Goal: Transaction & Acquisition: Purchase product/service

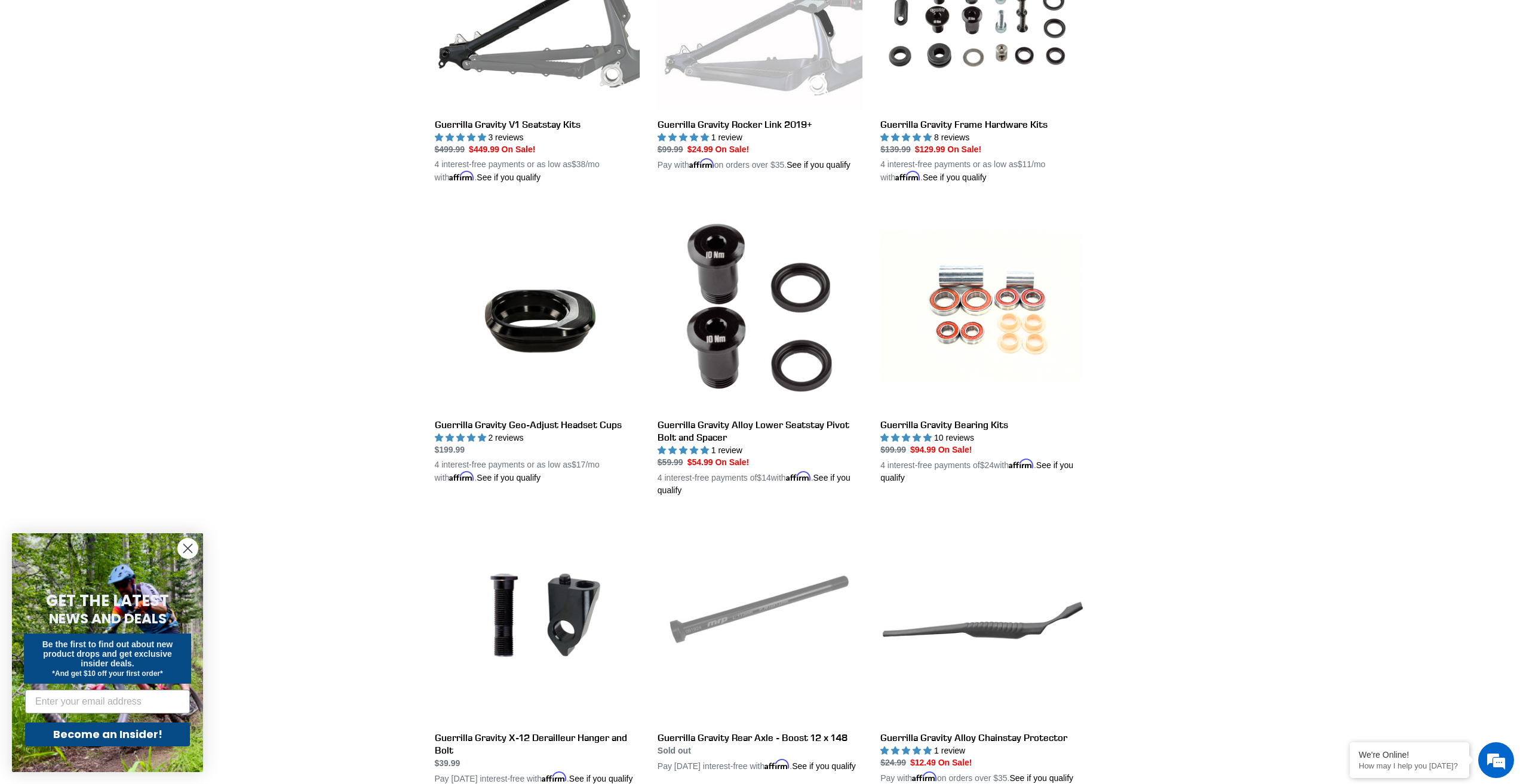
scroll to position [557, 0]
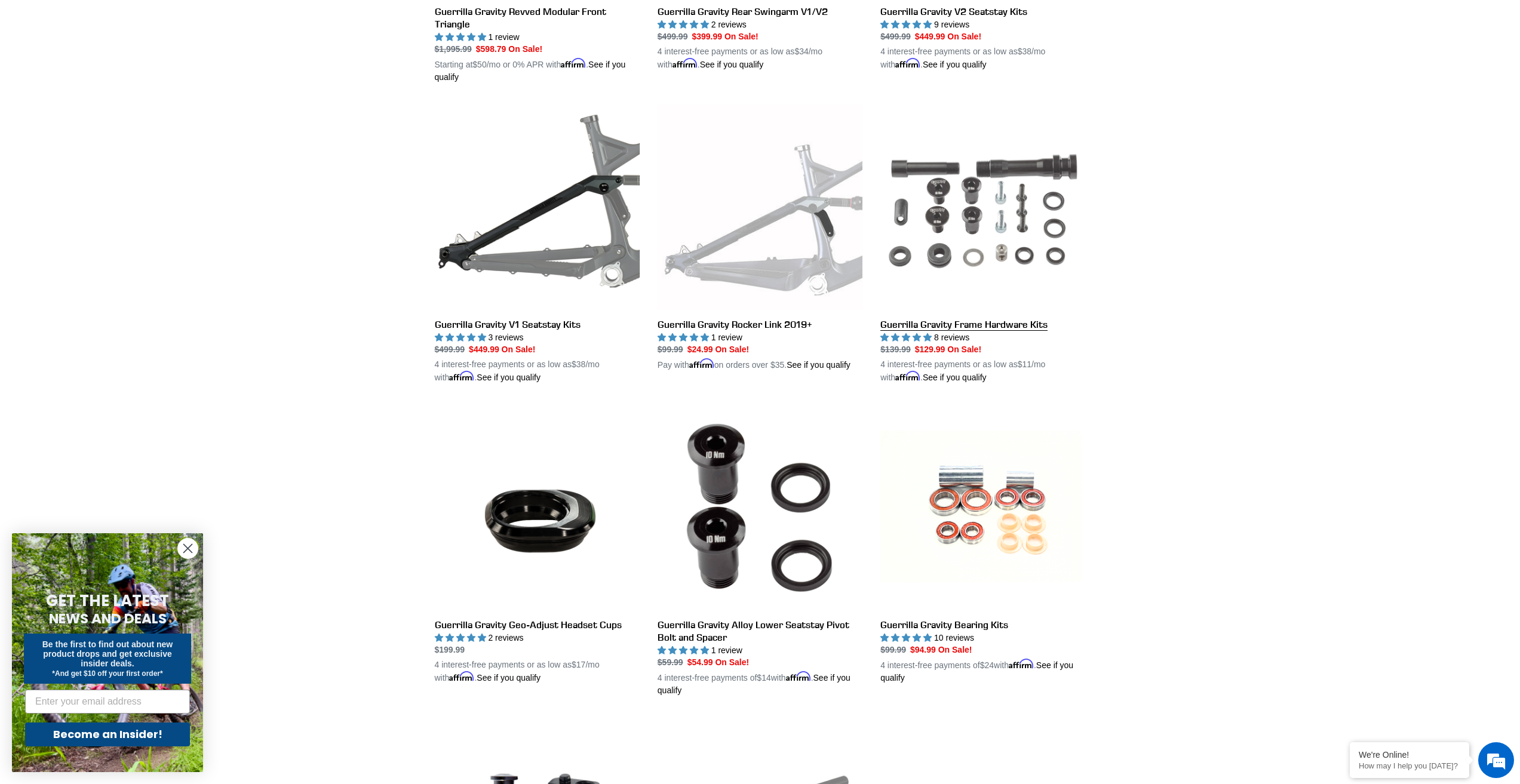
click at [940, 324] on link "Guerrilla Gravity Frame Hardware Kits" at bounding box center [982, 244] width 205 height 280
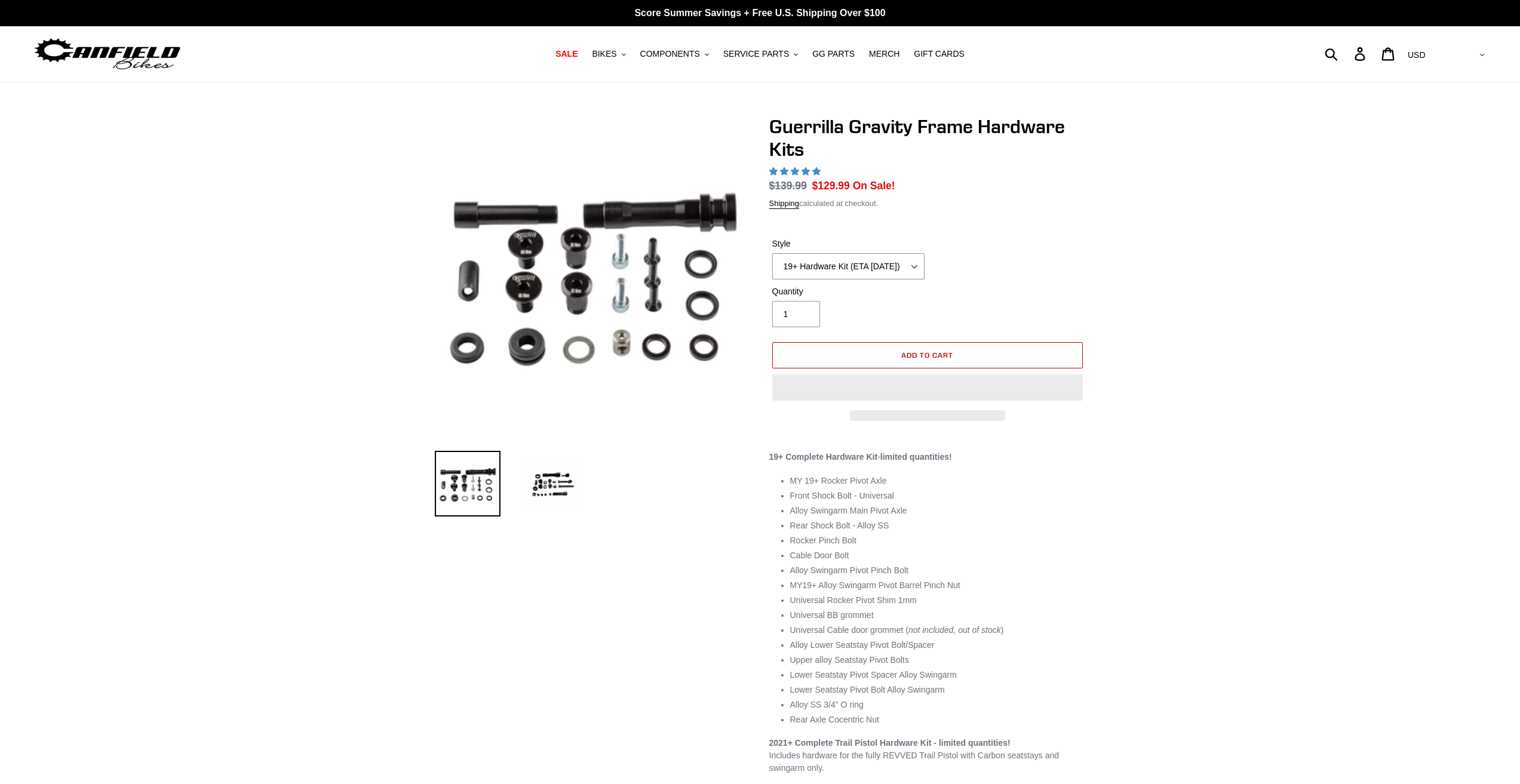
select select "highest-rating"
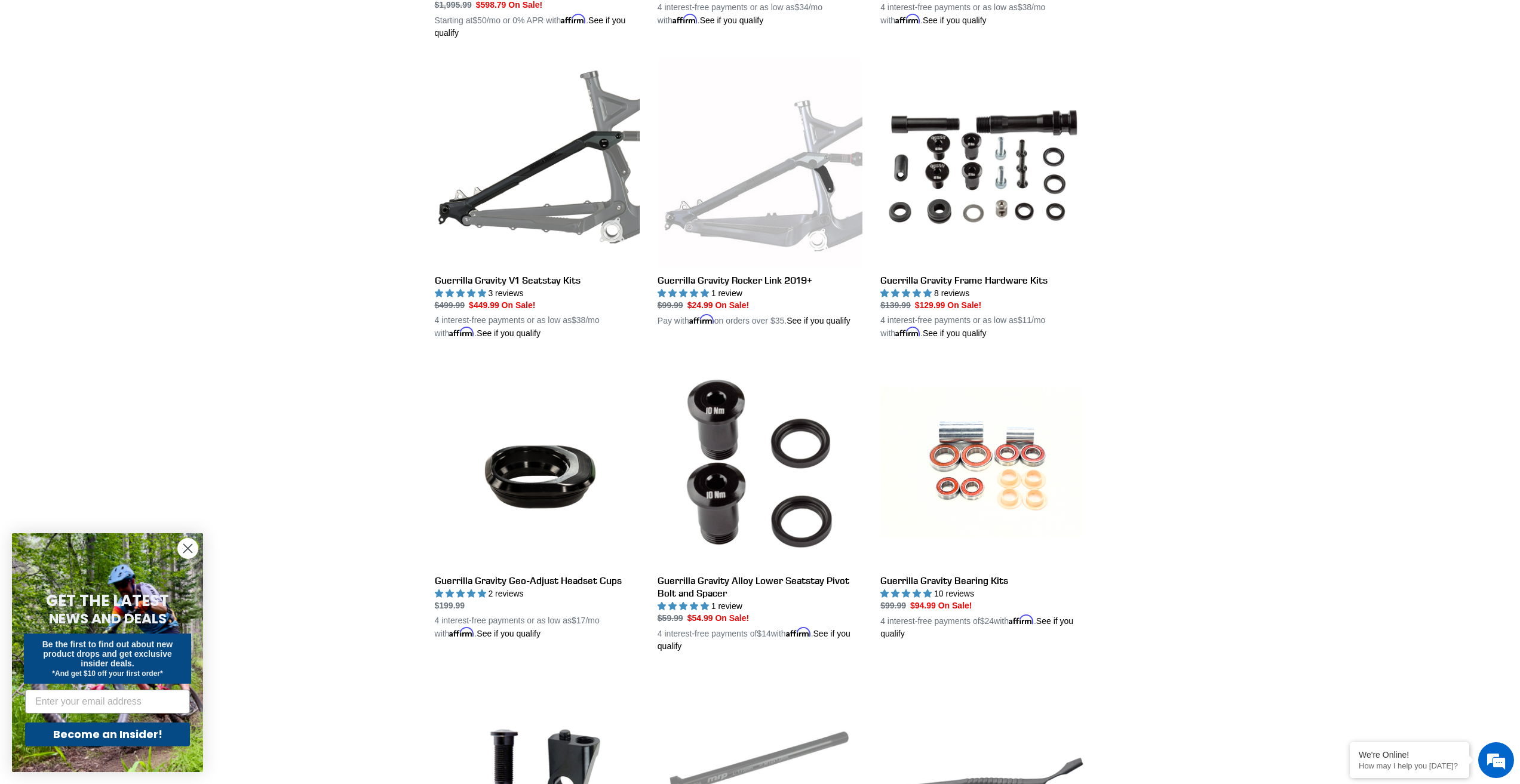
scroll to position [876, 0]
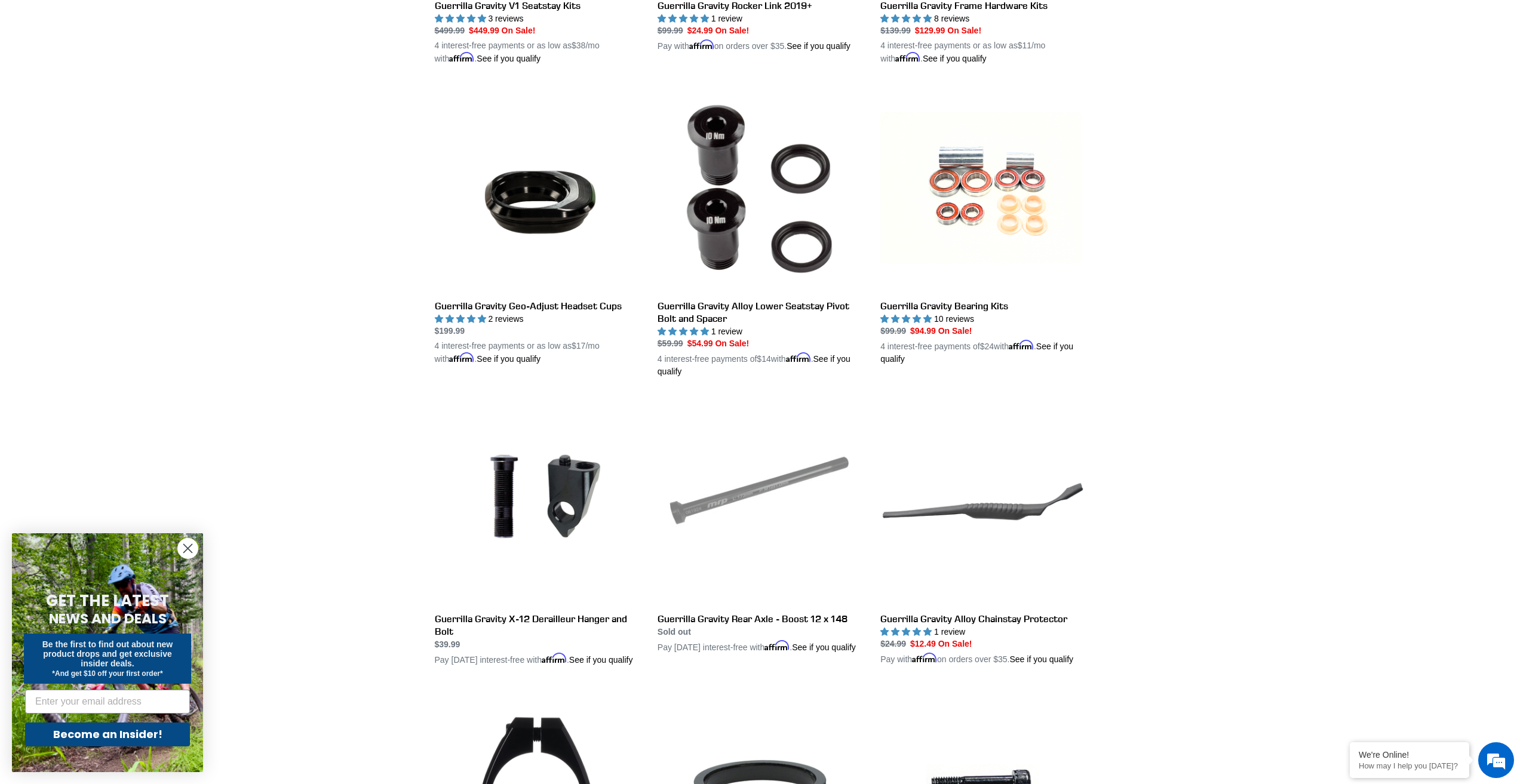
click at [188, 549] on icon "Close dialog" at bounding box center [188, 549] width 8 height 8
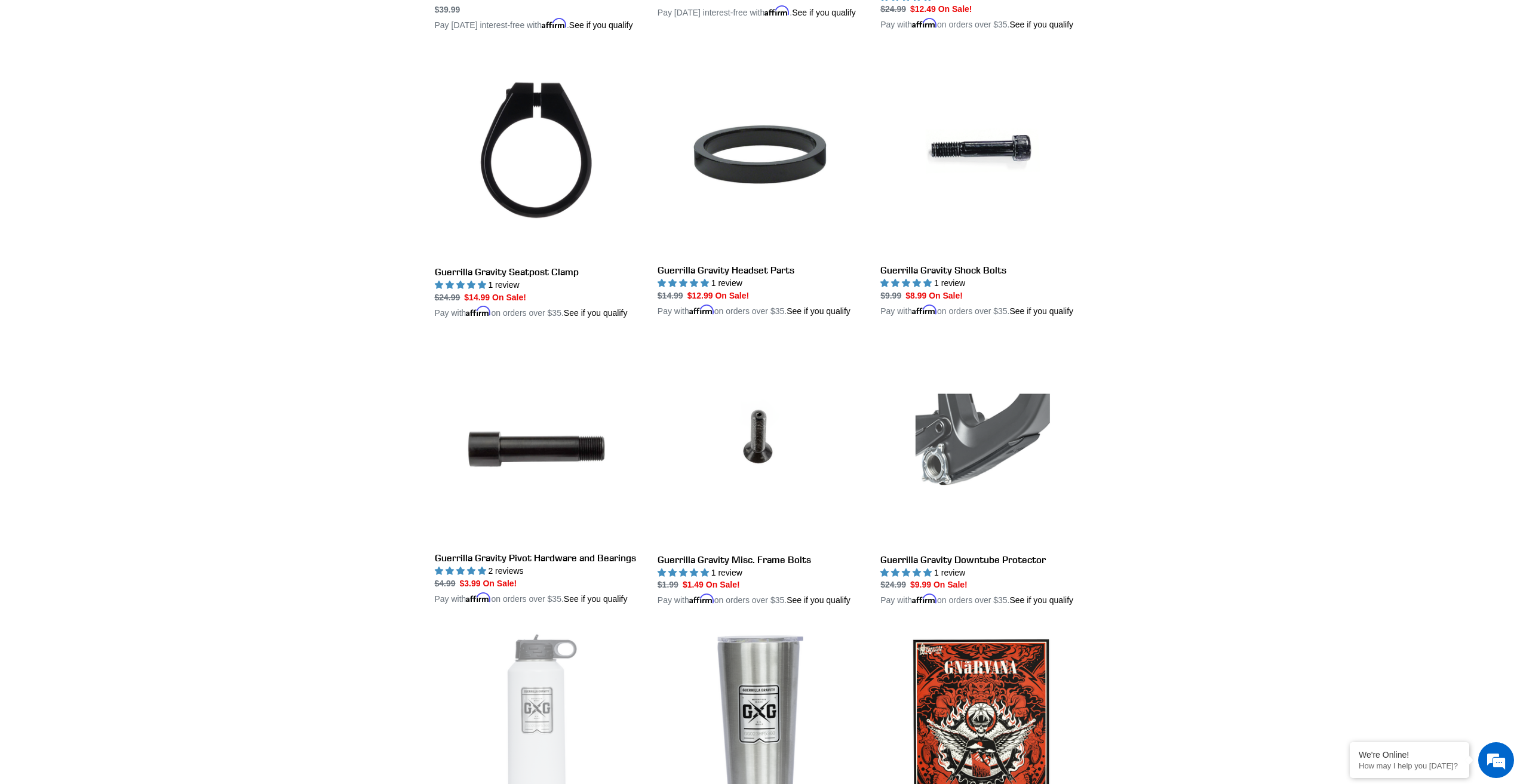
scroll to position [1512, 0]
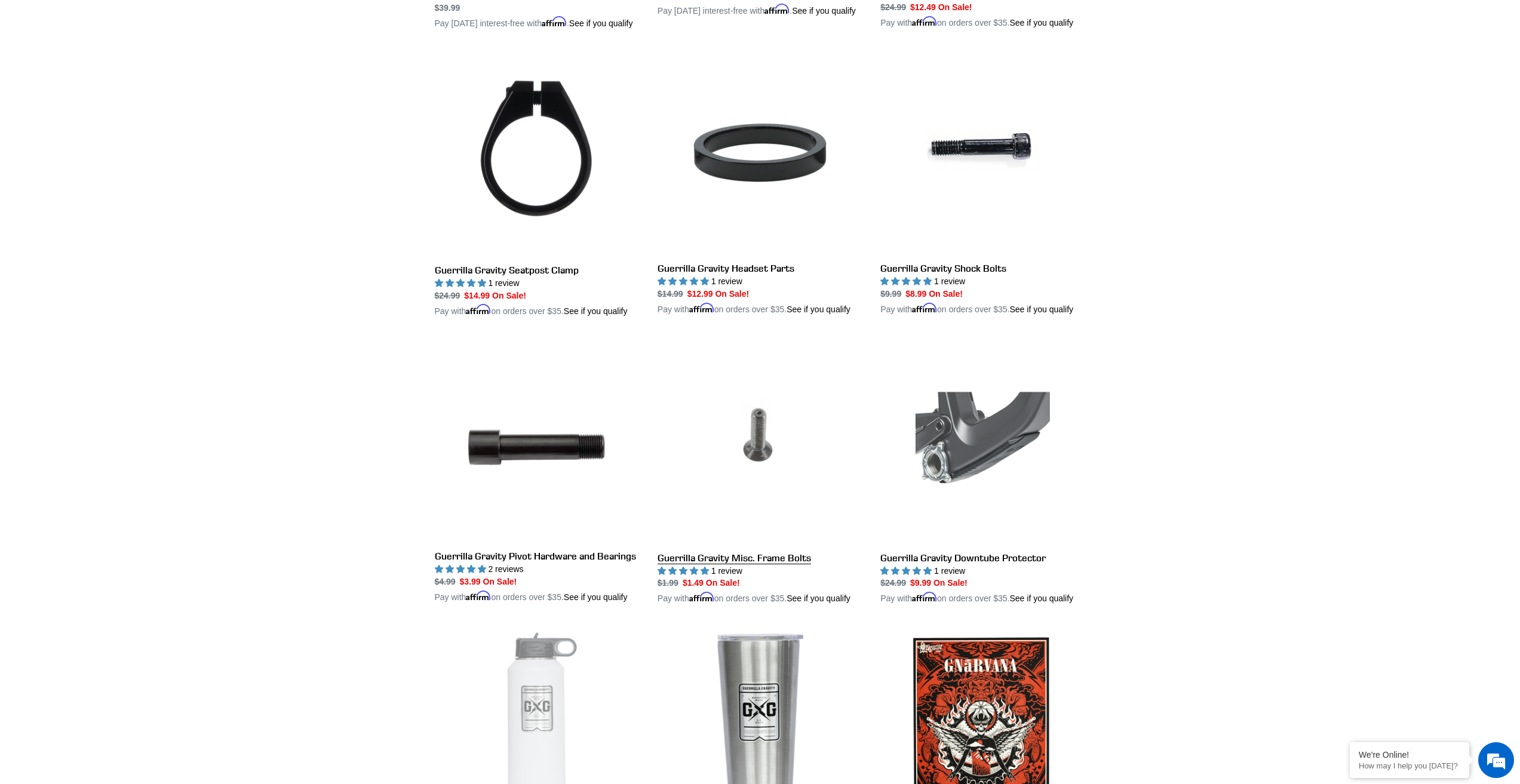
click at [775, 567] on link "Guerrilla Gravity Misc. Frame Bolts" at bounding box center [760, 472] width 205 height 267
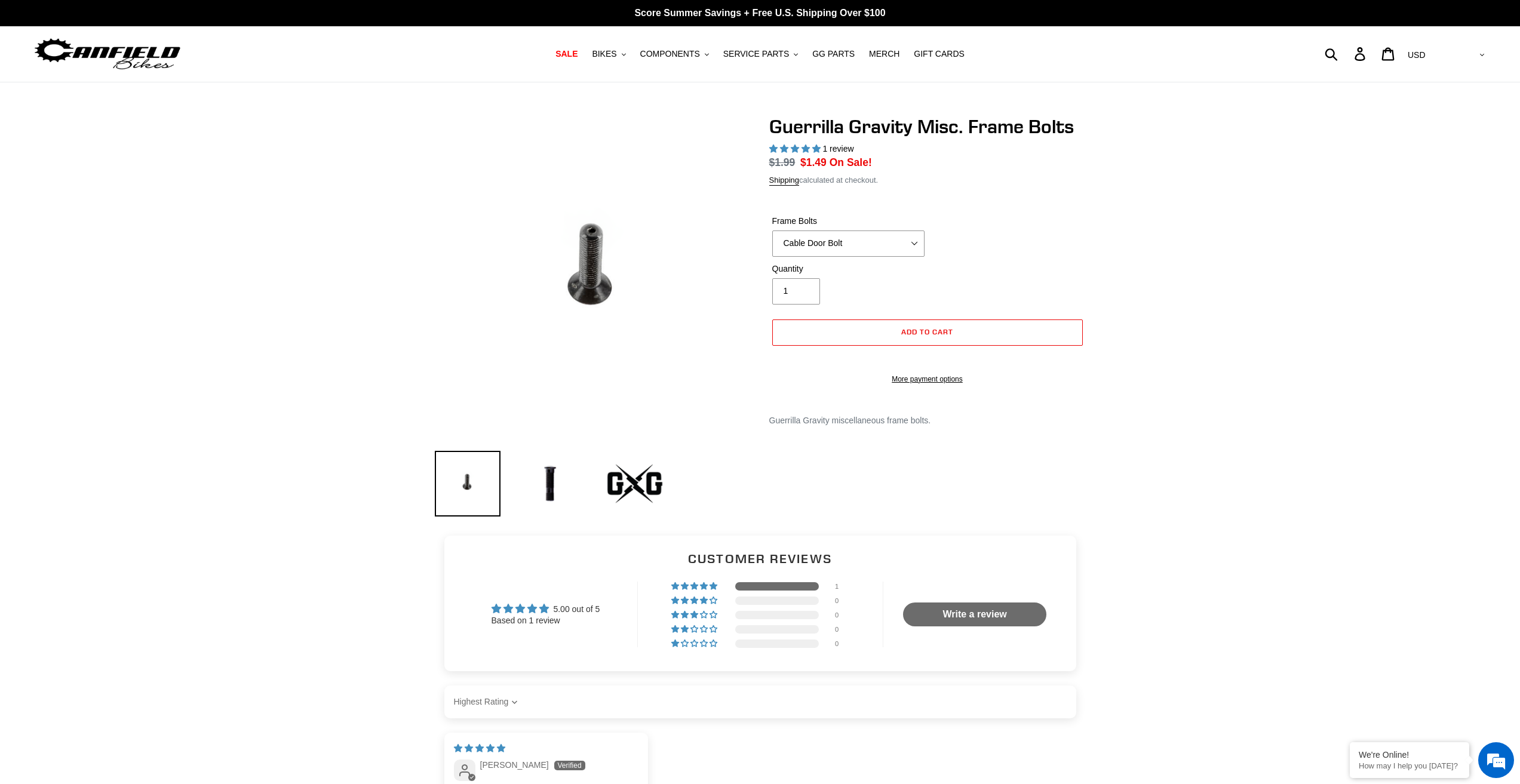
select select "highest-rating"
click at [864, 244] on select "Cable Door Bolt X-12 Derailleur Hanger Bolt Bottle Cage Bolt" at bounding box center [848, 243] width 152 height 26
click at [267, 395] on div "Guerrilla Gravity Misc. Frame Bolts 1 review Regular price" at bounding box center [760, 318] width 1520 height 406
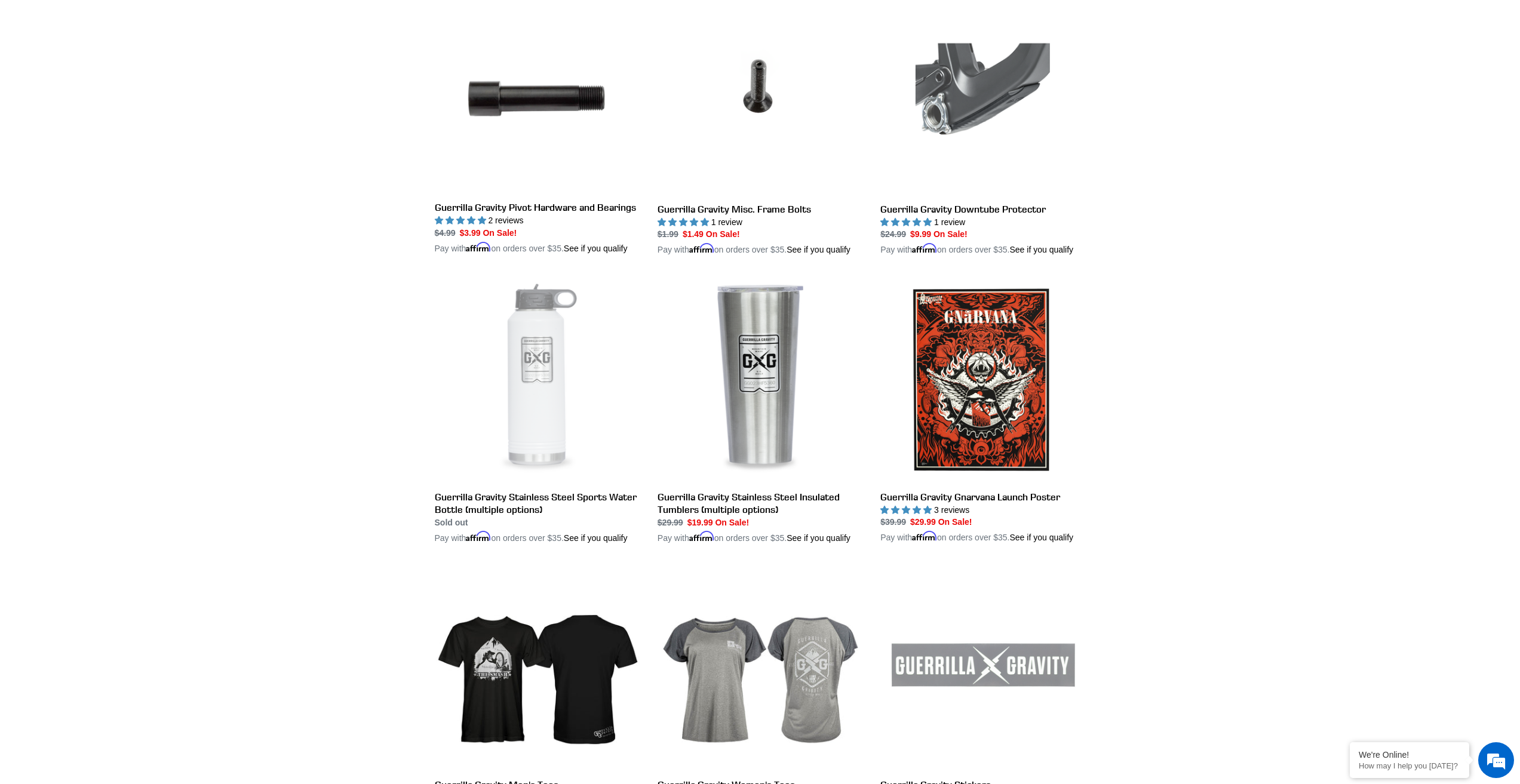
scroll to position [2179, 0]
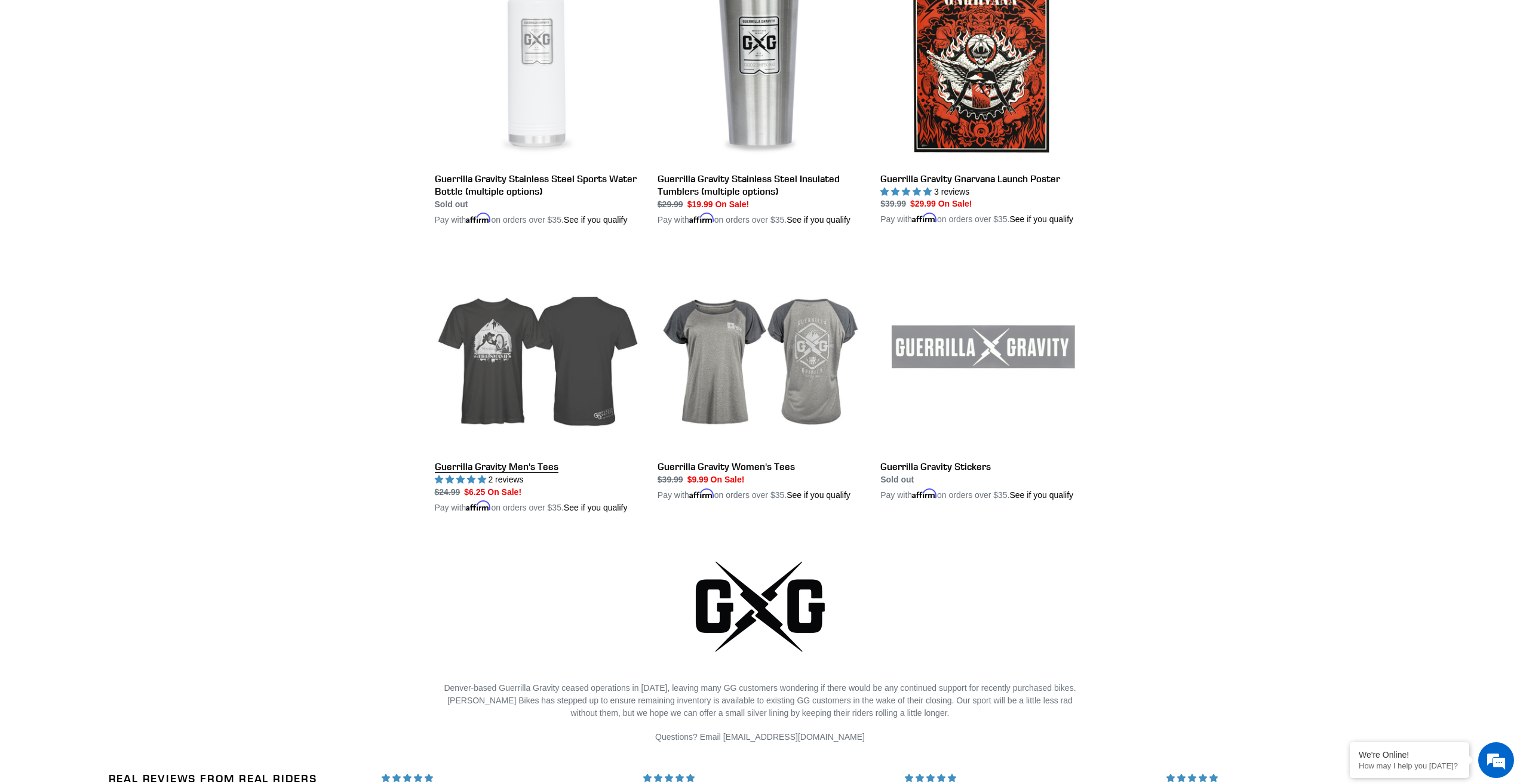
click at [483, 376] on link "Guerrilla Gravity Men's Tees" at bounding box center [536, 381] width 205 height 267
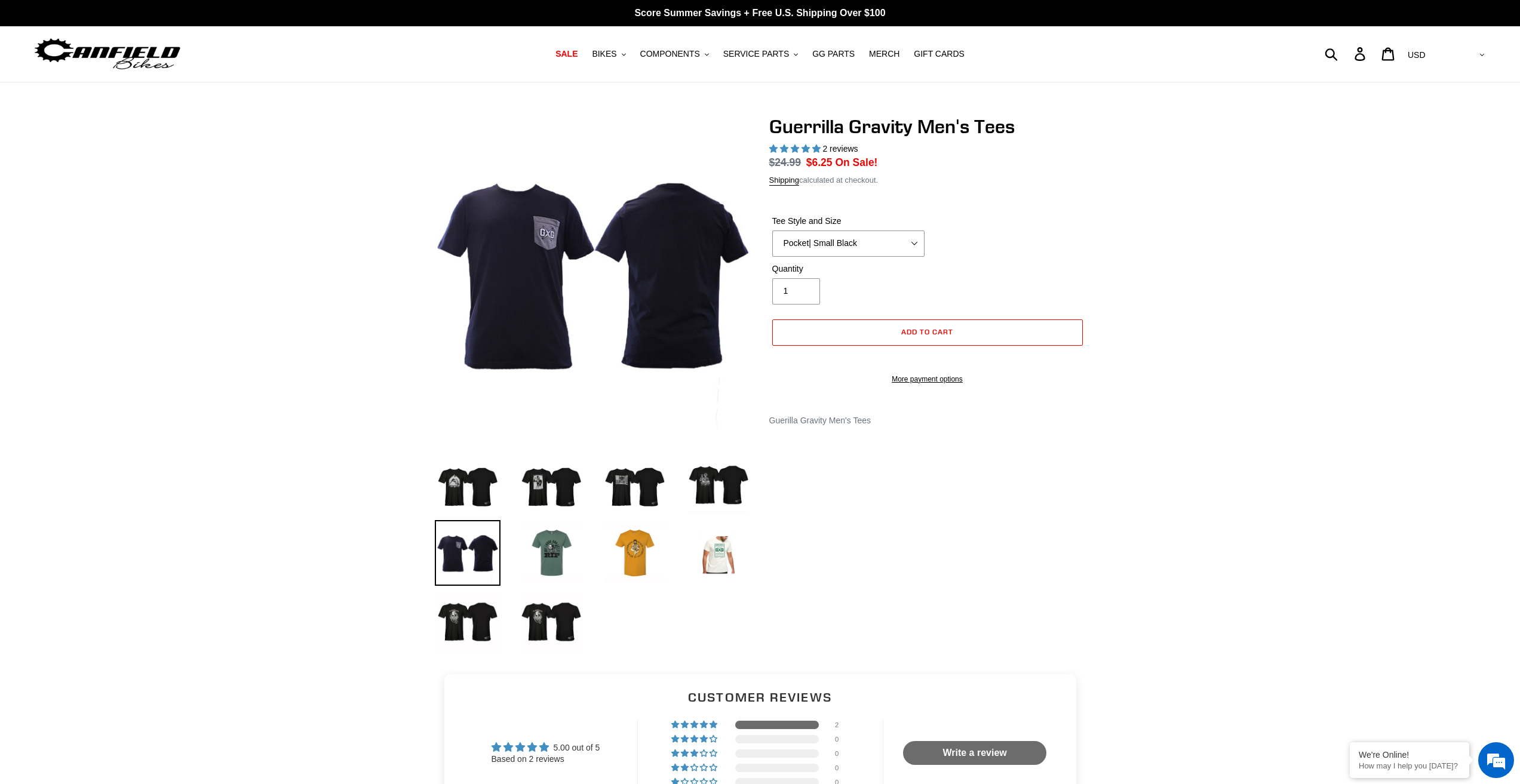
select select "highest-rating"
click at [551, 498] on img at bounding box center [551, 483] width 66 height 66
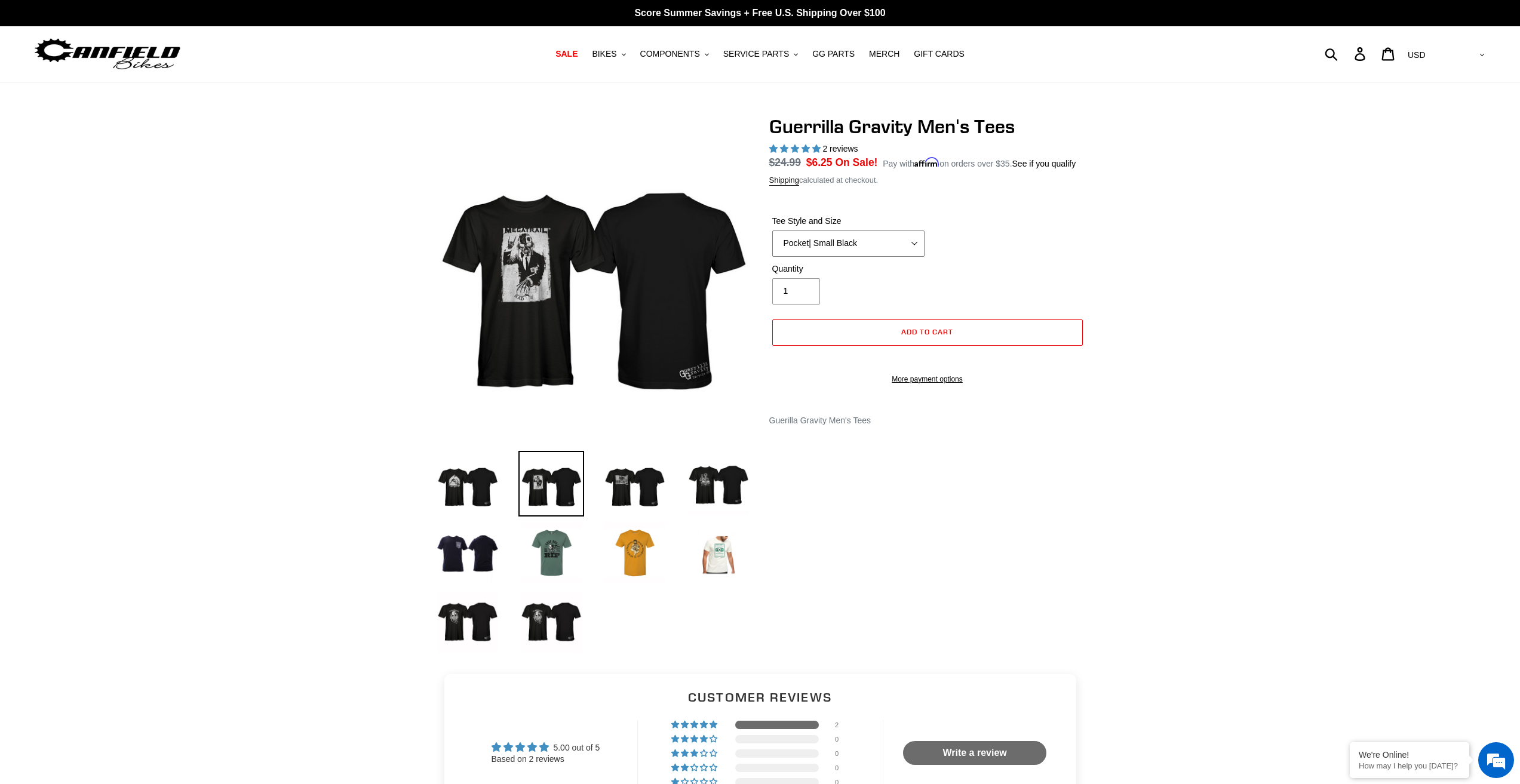
click at [898, 246] on select "Let It Rip | Small Green Let It Rip | Medium Green Megatrail | Small Black Mega…" at bounding box center [848, 243] width 152 height 26
click at [317, 349] on div at bounding box center [760, 387] width 1520 height 545
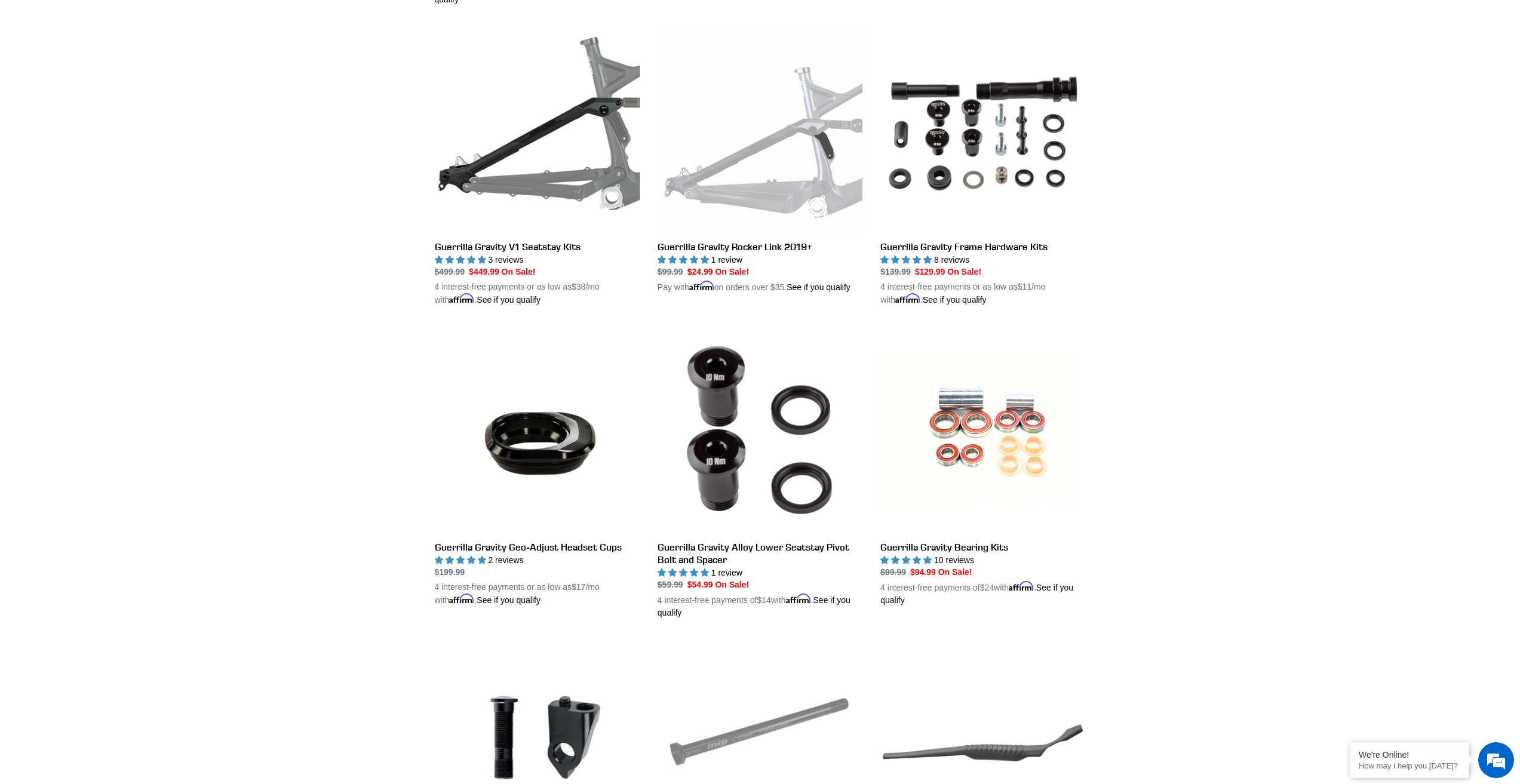
scroll to position [615, 0]
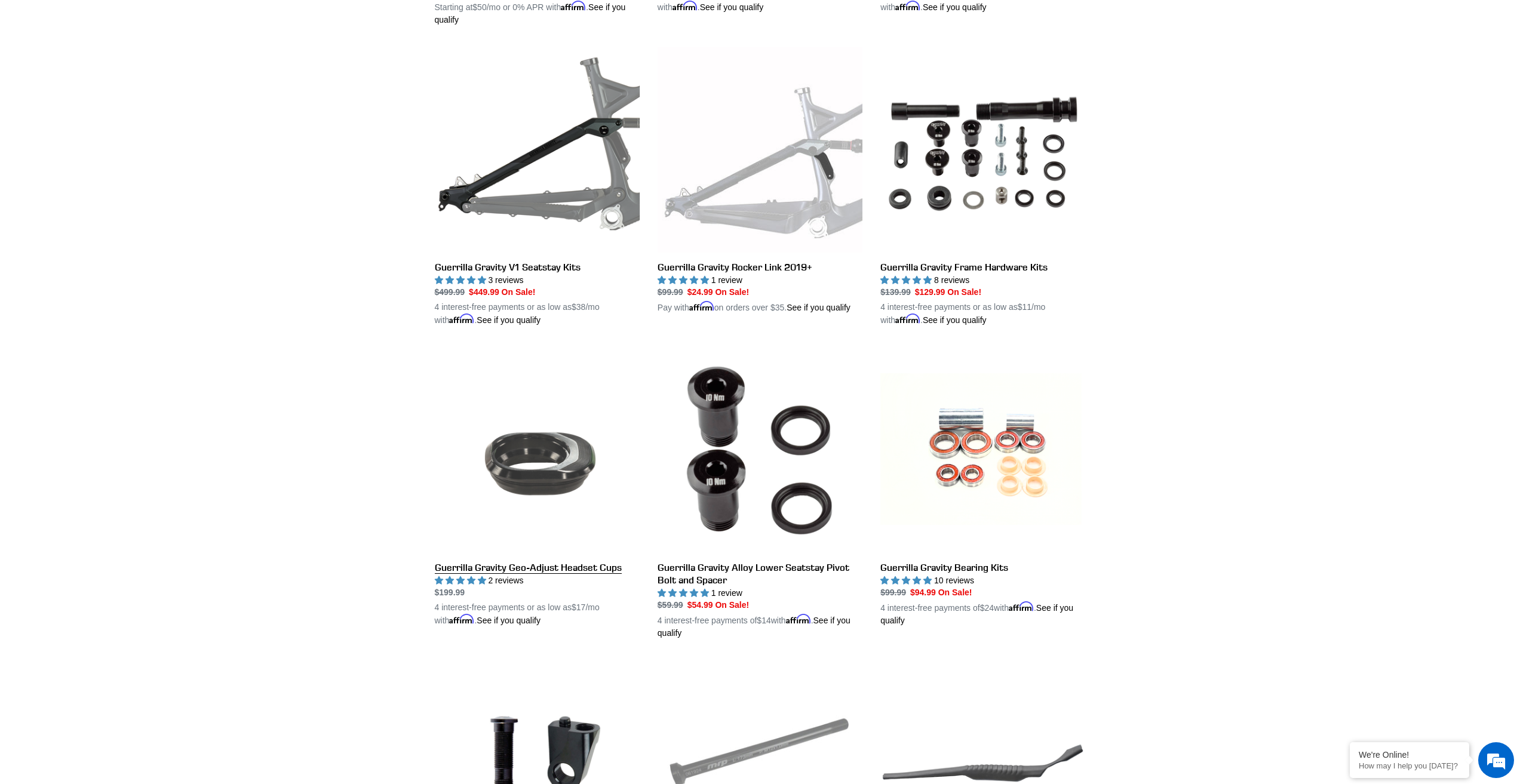
click at [558, 462] on link "Guerrilla Gravity Geo-Adjust Headset Cups" at bounding box center [536, 488] width 205 height 280
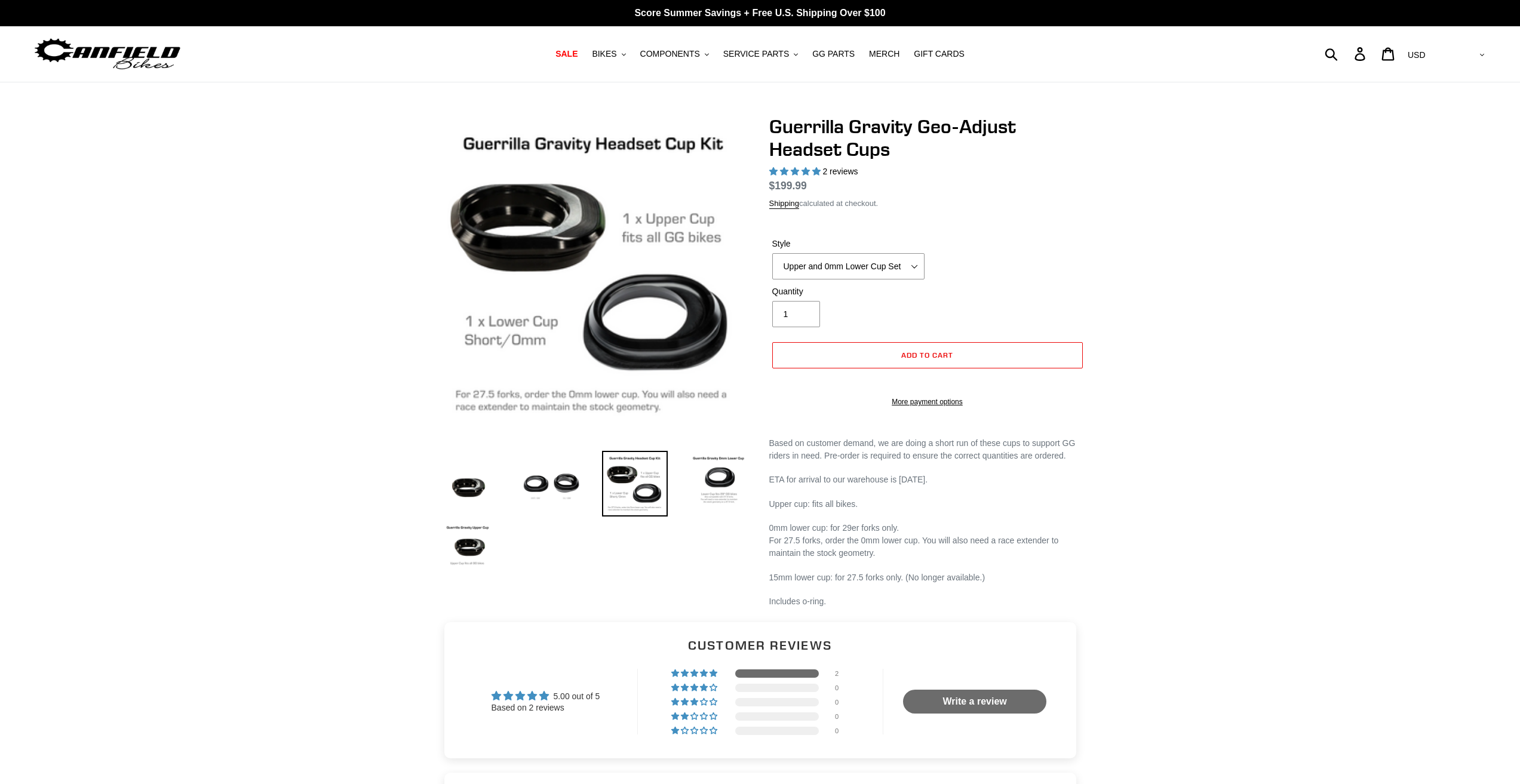
select select "highest-rating"
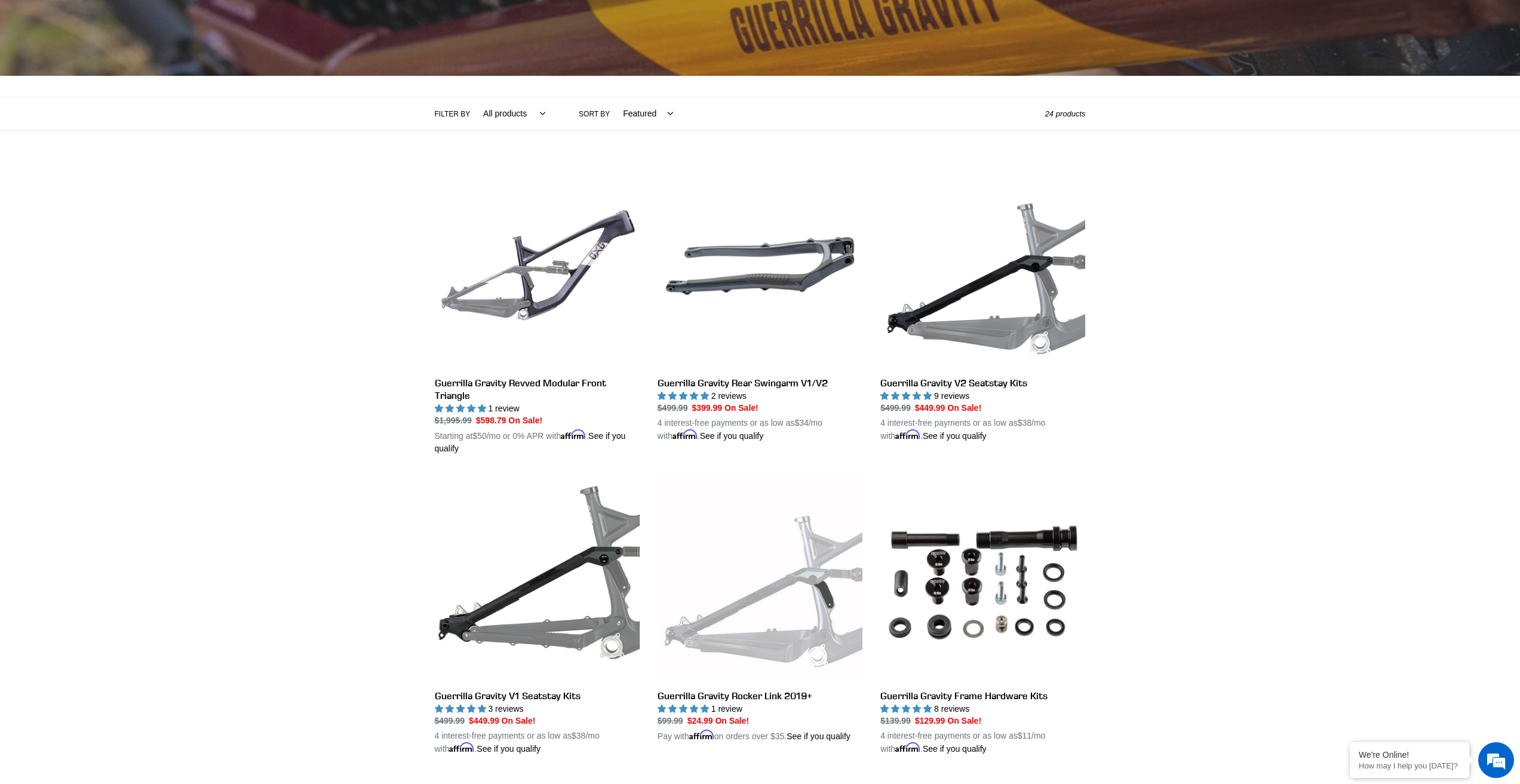
scroll to position [57, 0]
